Goal: Task Accomplishment & Management: Manage account settings

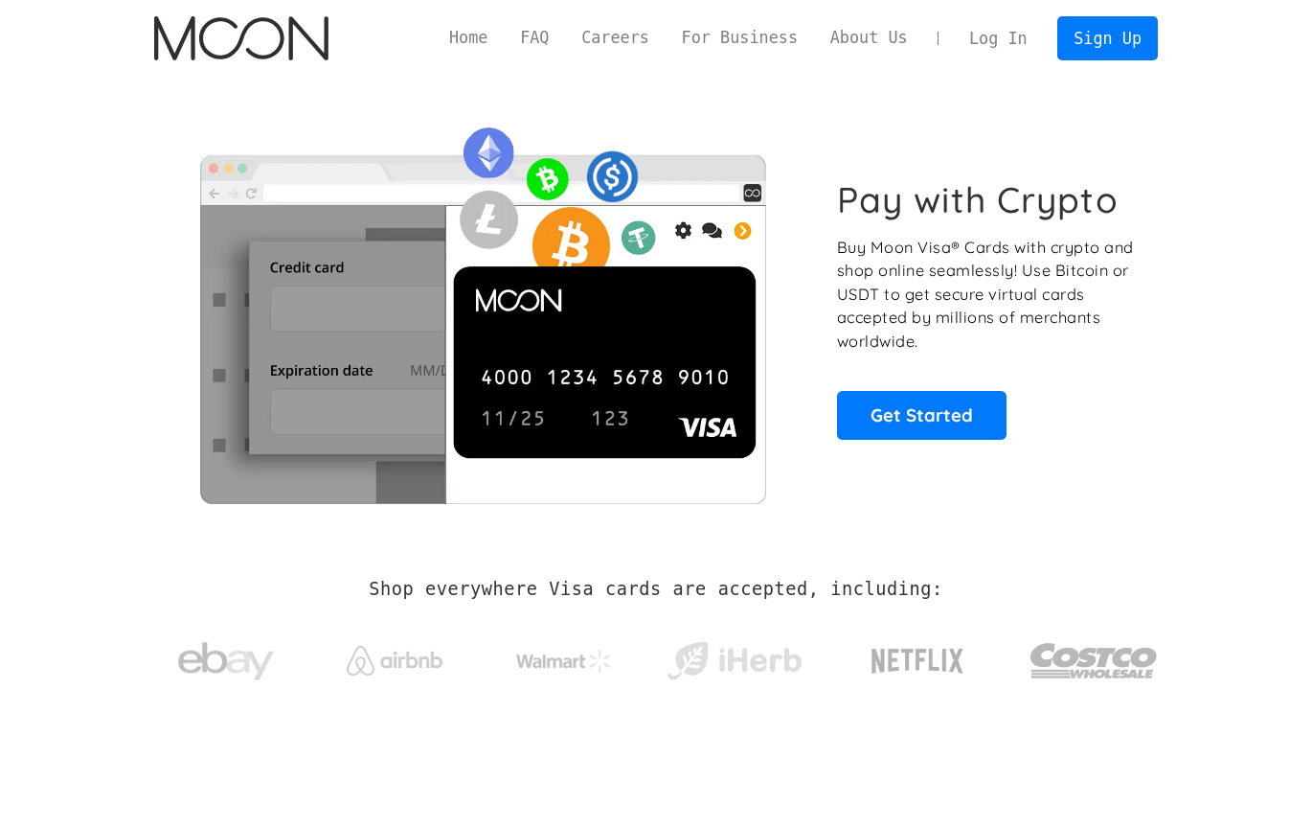
click at [1013, 40] on link "Log In" at bounding box center [998, 38] width 90 height 42
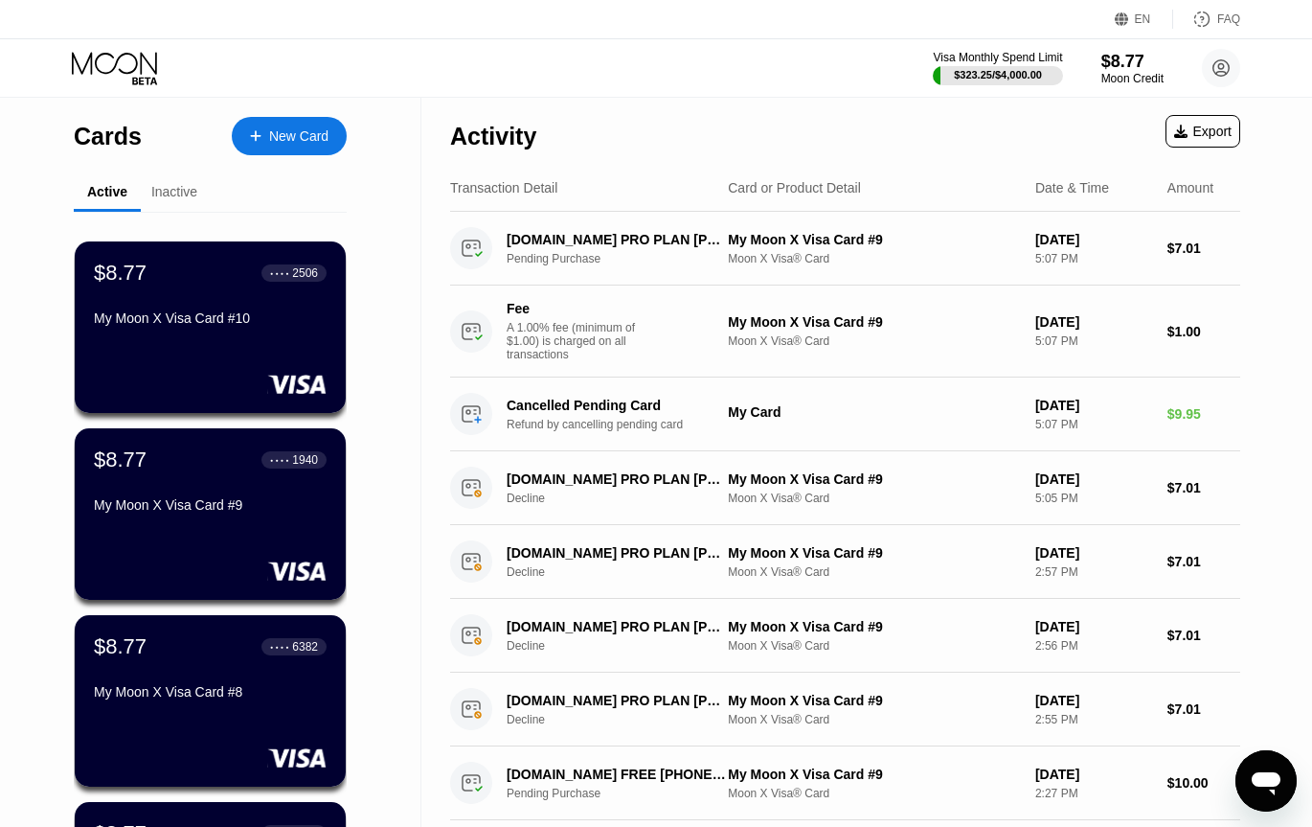
click at [841, 96] on div "Visa Monthly Spend Limit $323.25 / $4,000.00 $8.77 Moon Credit June Lang june.l…" at bounding box center [656, 67] width 1312 height 57
